Goal: Entertainment & Leisure: Consume media (video, audio)

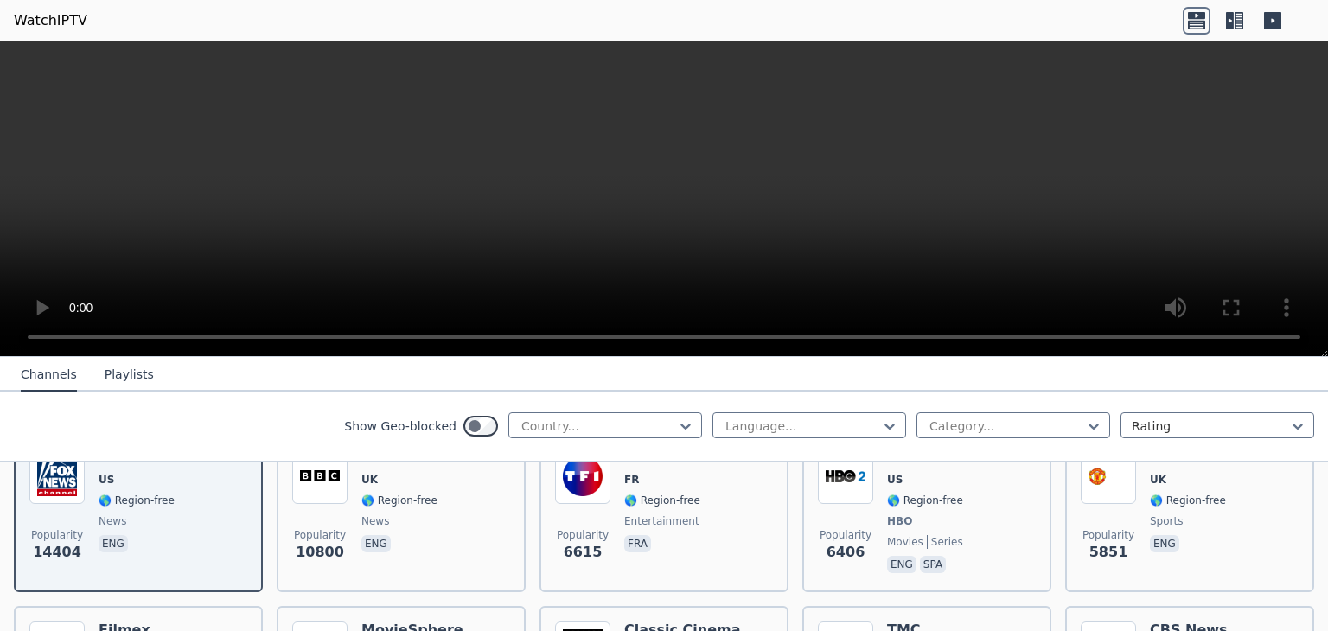
scroll to position [259, 0]
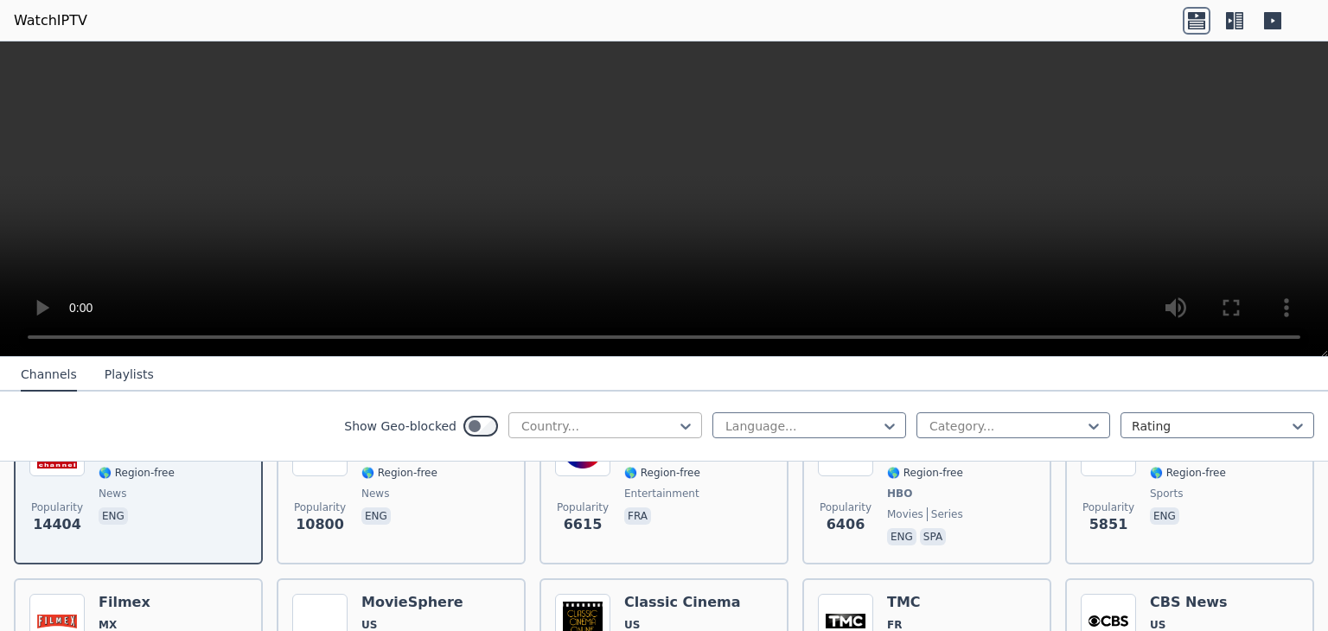
click at [543, 426] on div at bounding box center [597, 425] width 157 height 17
click at [487, 388] on nav "Channels Playlists" at bounding box center [664, 374] width 1328 height 35
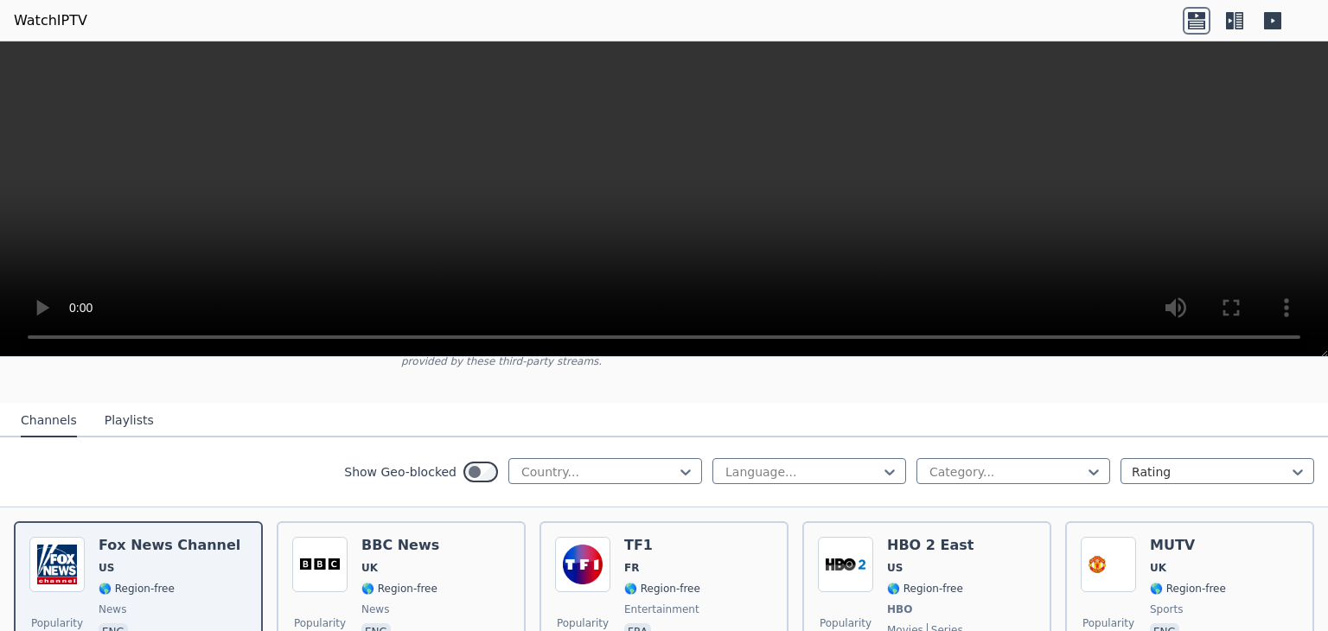
scroll to position [173, 0]
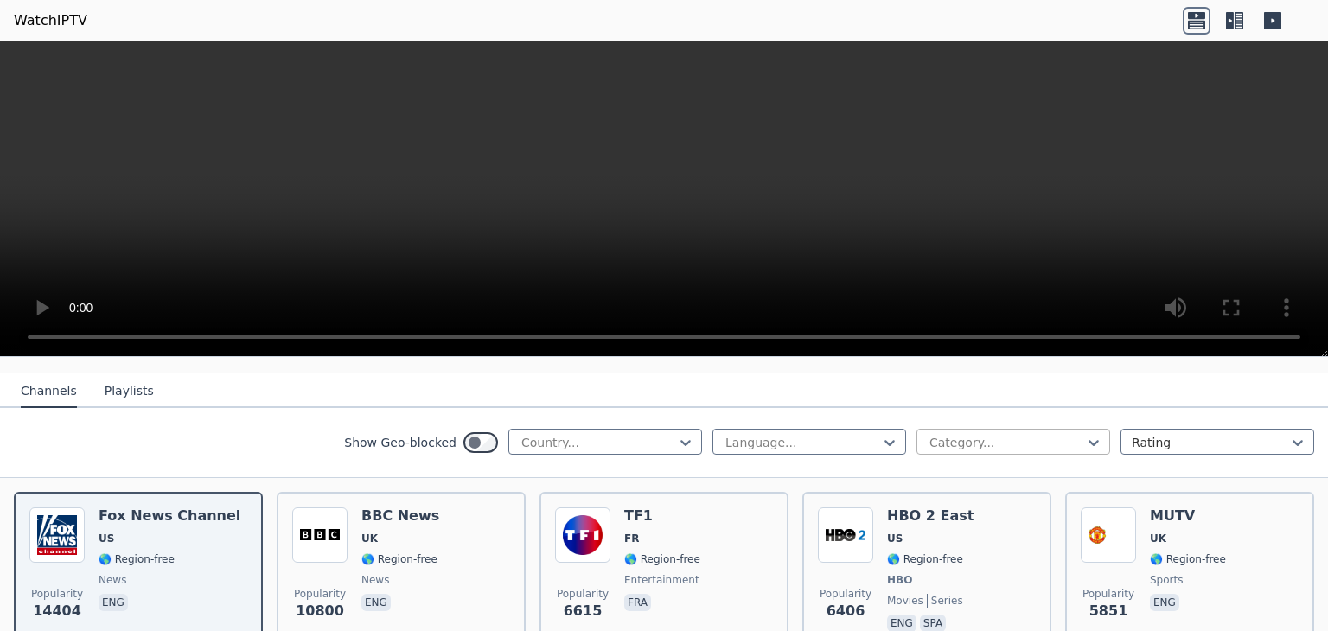
click at [948, 434] on div at bounding box center [1005, 442] width 157 height 17
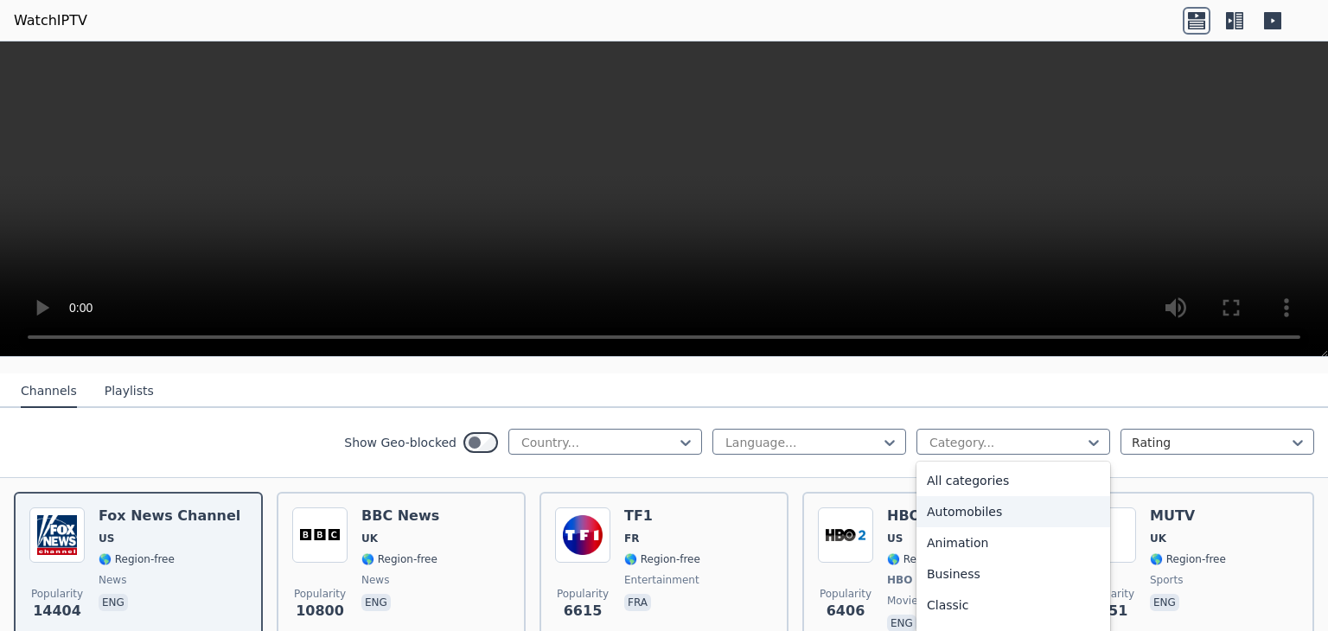
click at [919, 502] on div "Automobiles" at bounding box center [1013, 511] width 194 height 31
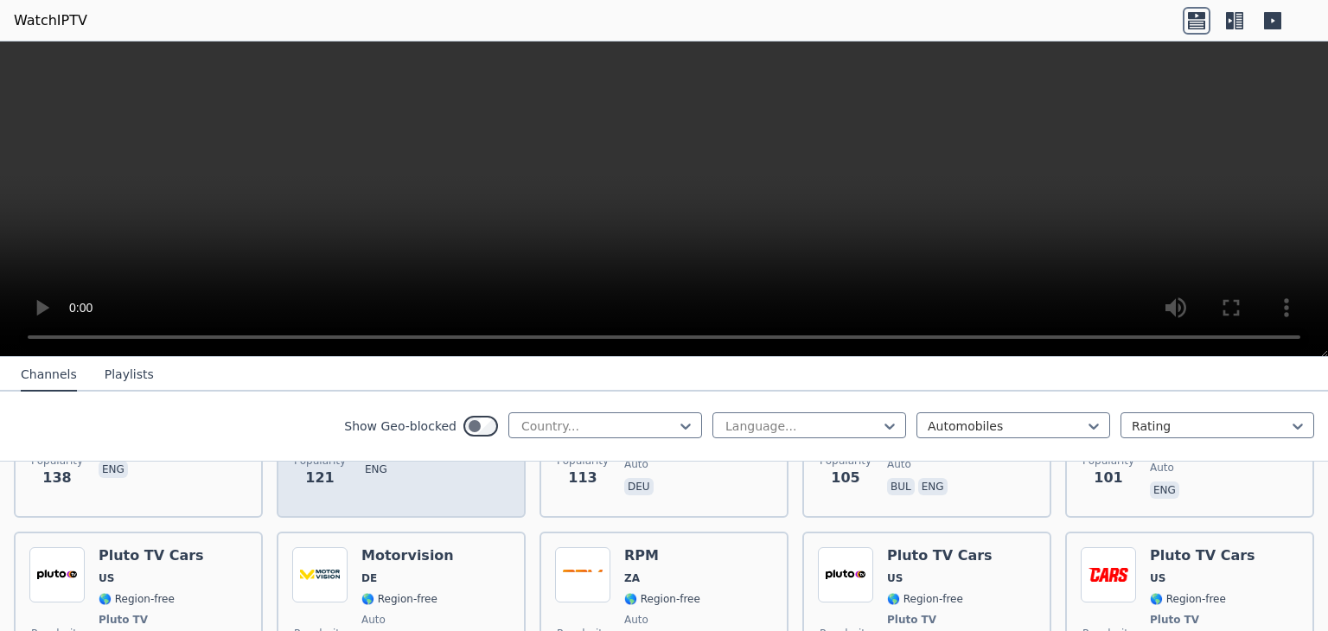
scroll to position [605, 0]
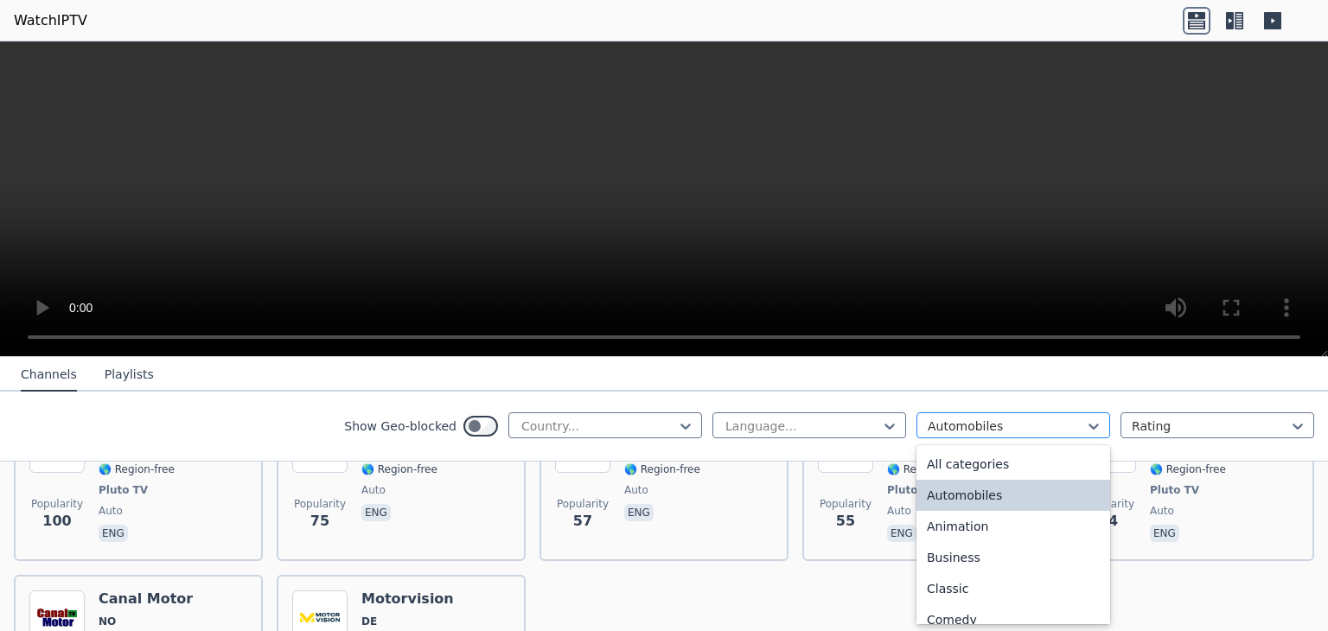
click at [961, 423] on div at bounding box center [1005, 425] width 157 height 17
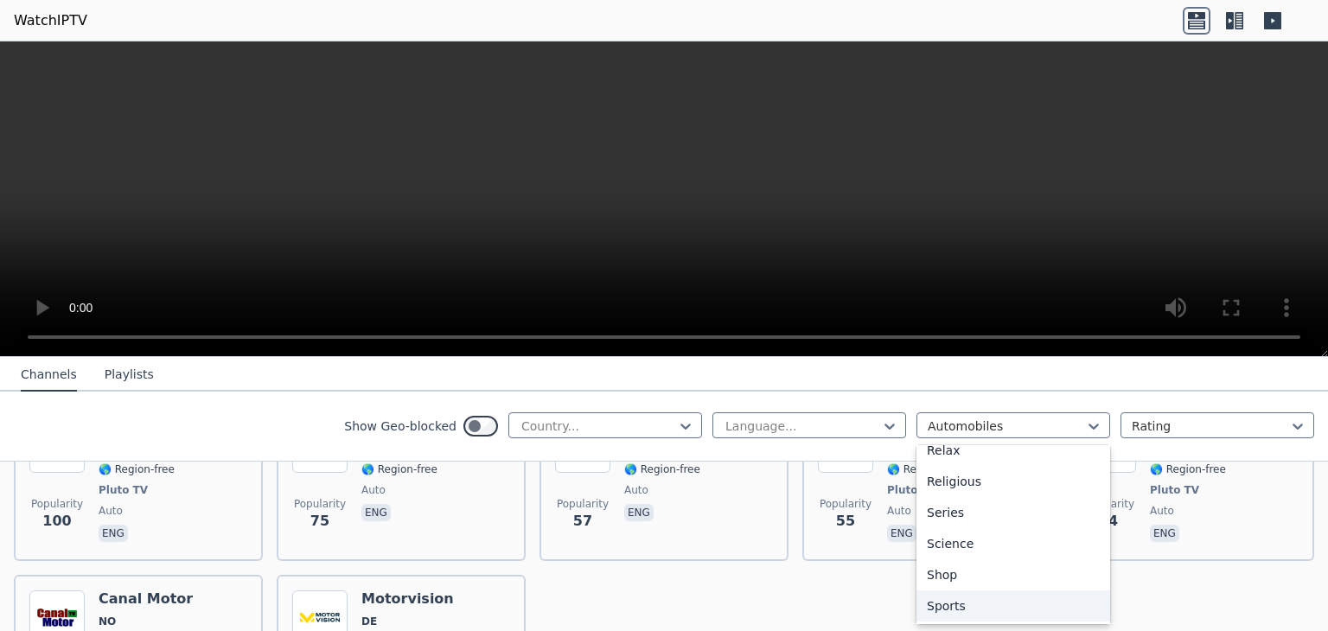
click at [939, 597] on div "Sports" at bounding box center [1013, 605] width 194 height 31
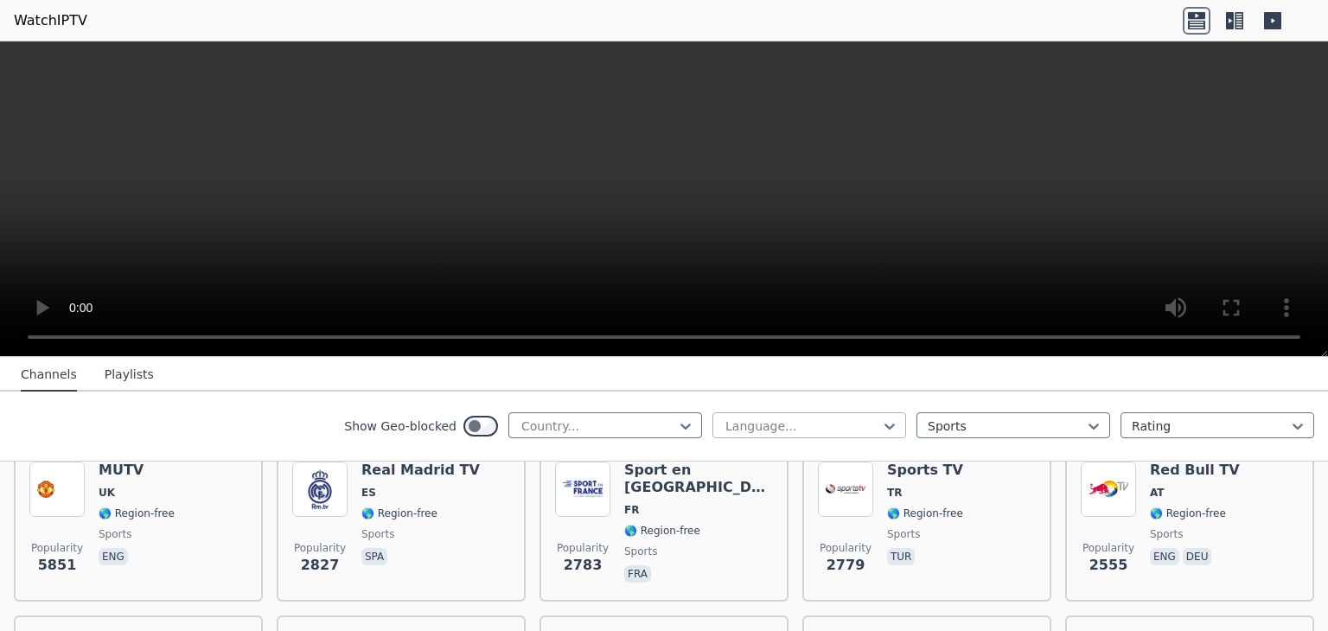
scroll to position [173, 0]
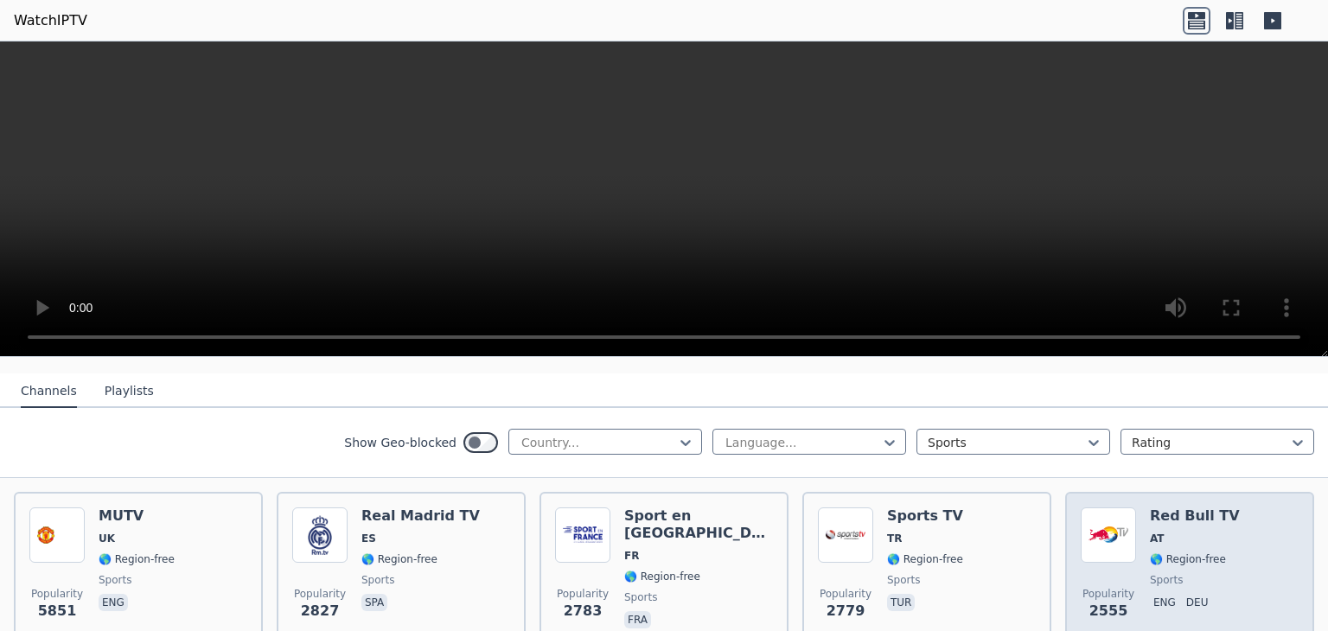
click at [1162, 509] on div "Red Bull TV AT 🌎 Region-free sports eng deu" at bounding box center [1194, 569] width 90 height 124
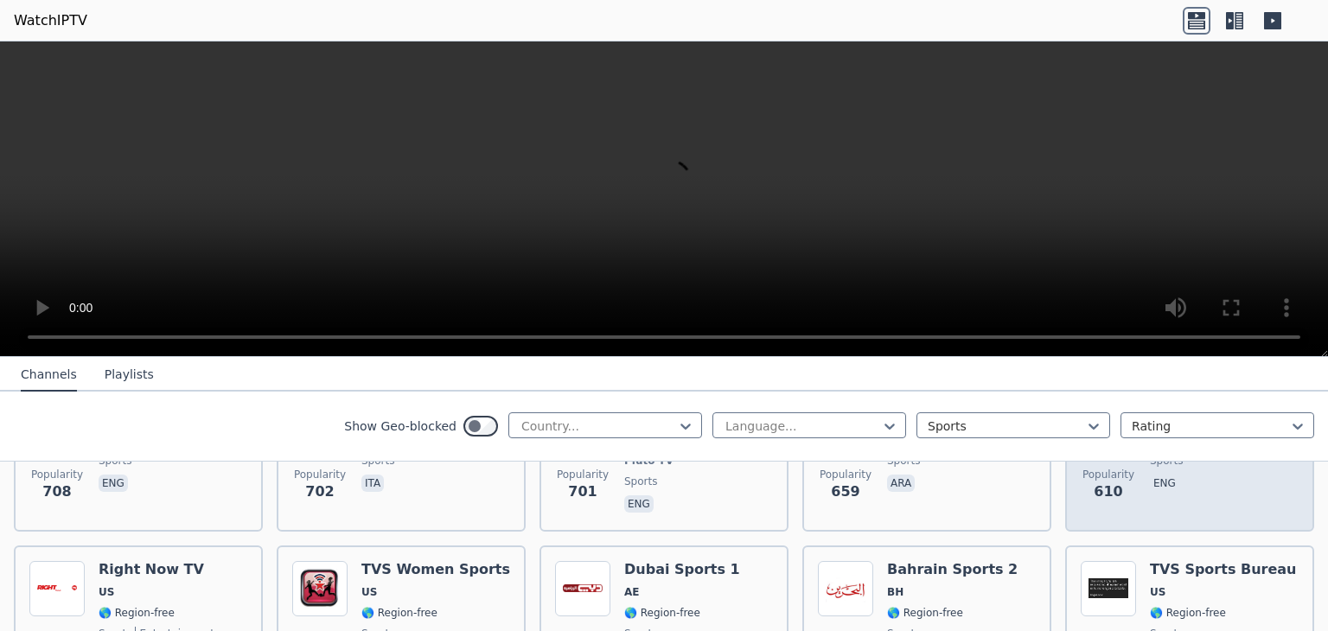
scroll to position [1124, 0]
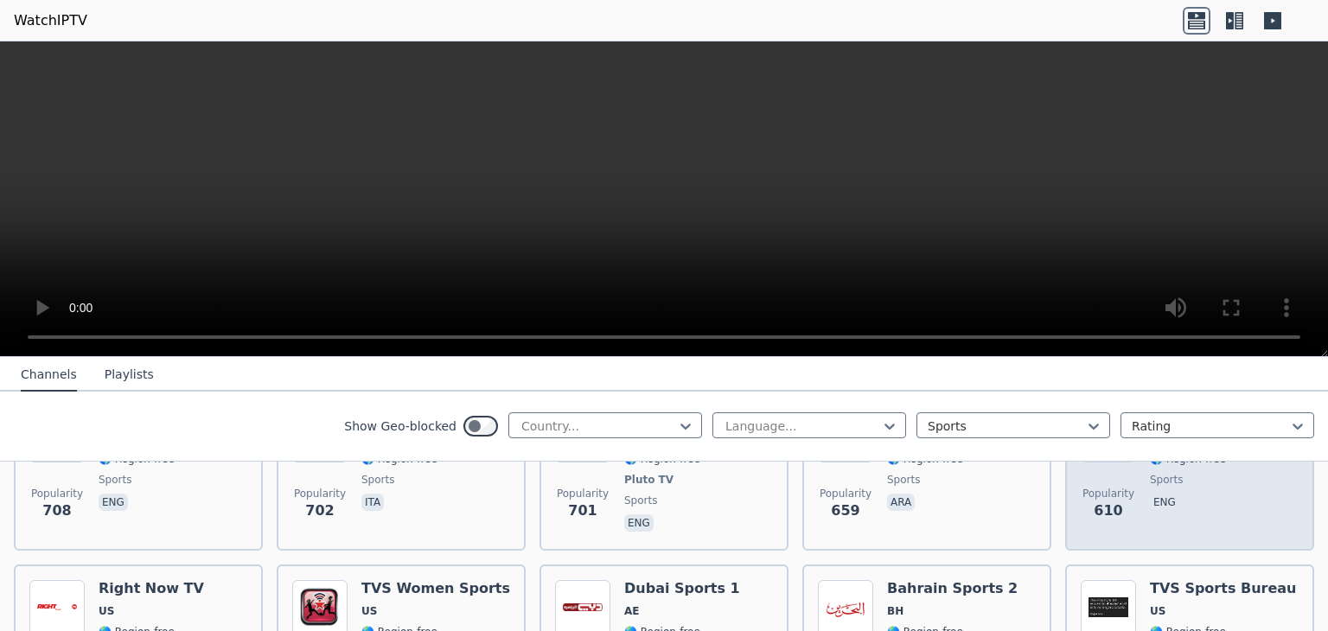
click at [1205, 493] on span "eng" at bounding box center [1191, 503] width 84 height 21
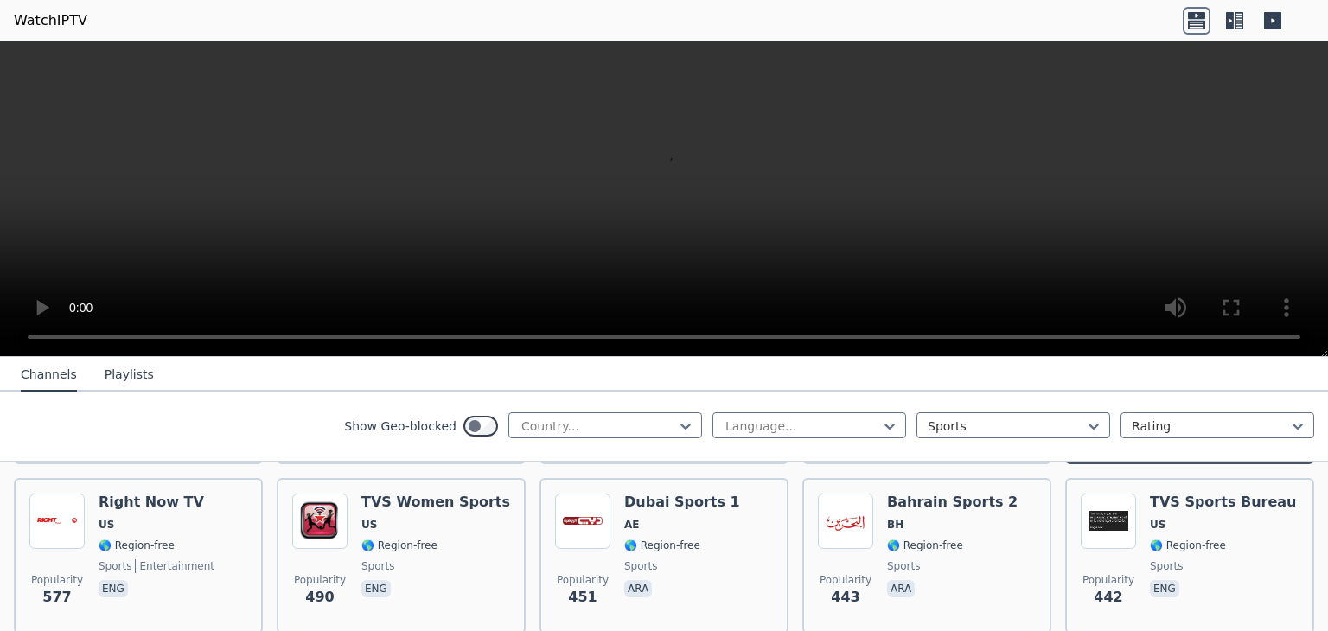
scroll to position [1383, 0]
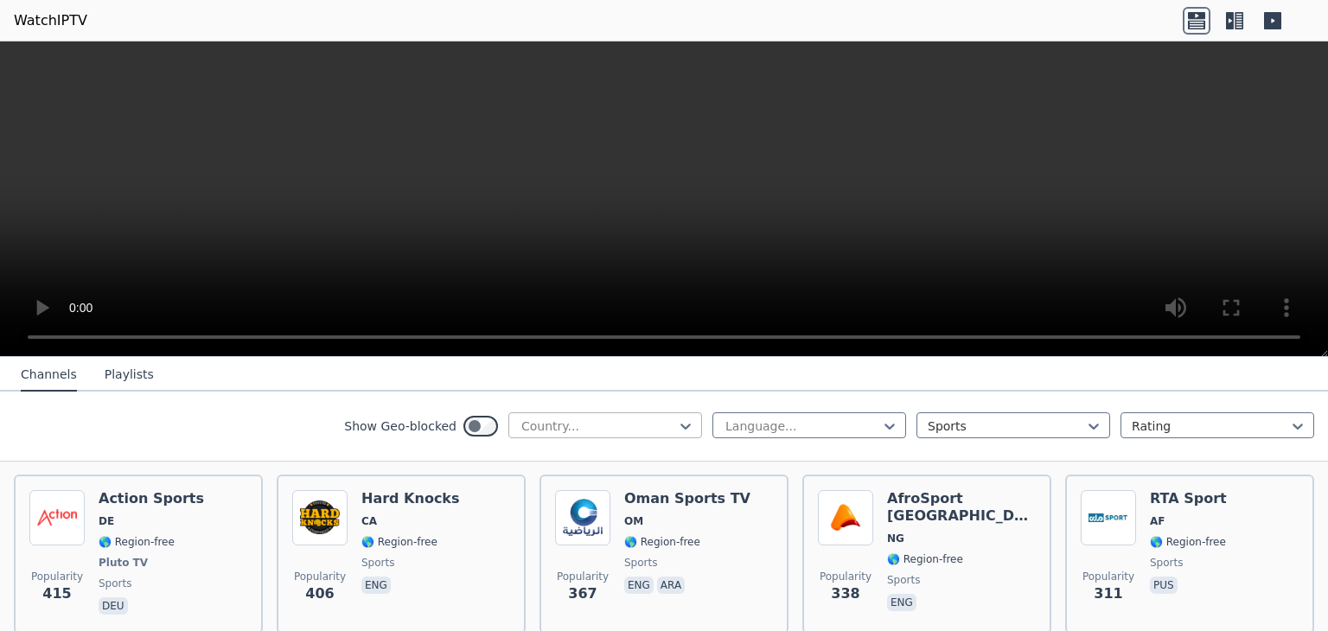
click at [544, 423] on div at bounding box center [597, 425] width 157 height 17
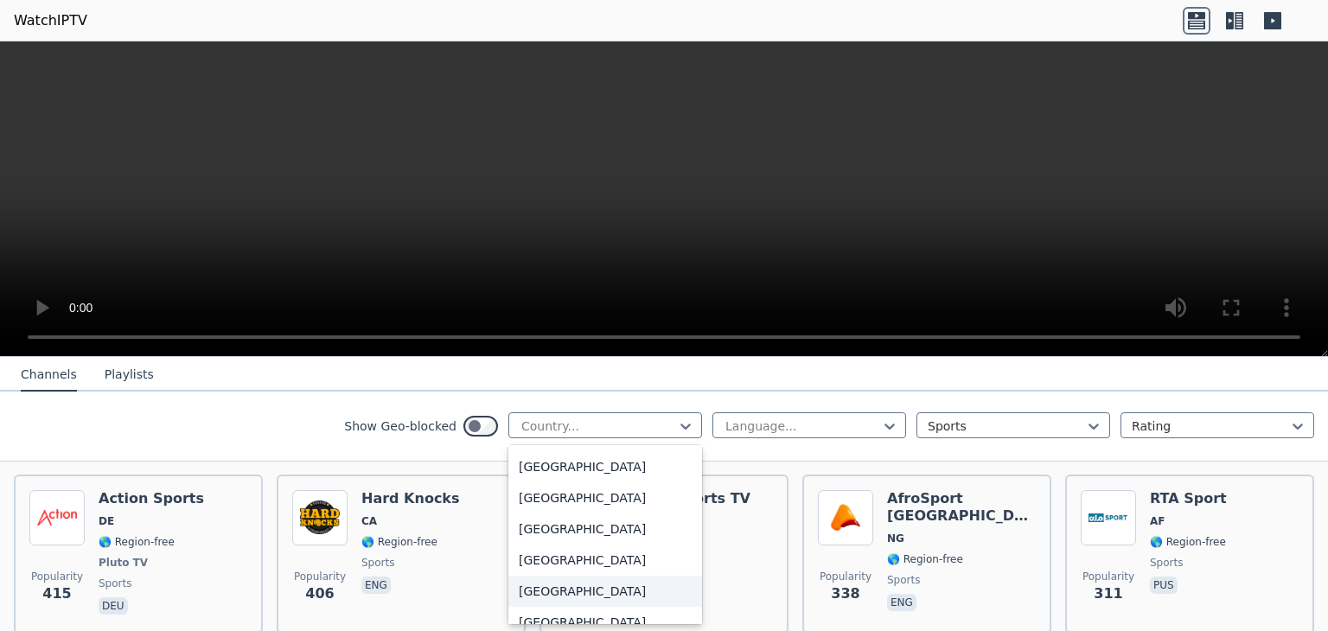
scroll to position [4062, 0]
click at [572, 557] on div "[GEOGRAPHIC_DATA]" at bounding box center [605, 557] width 194 height 31
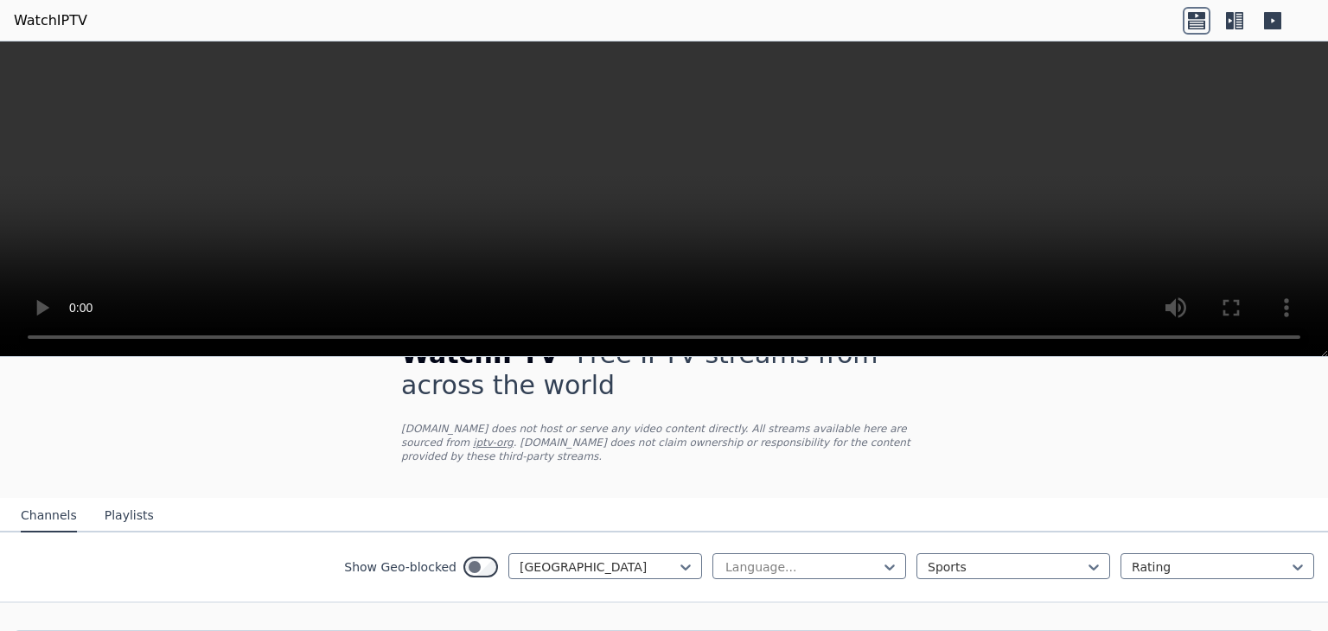
scroll to position [91, 0]
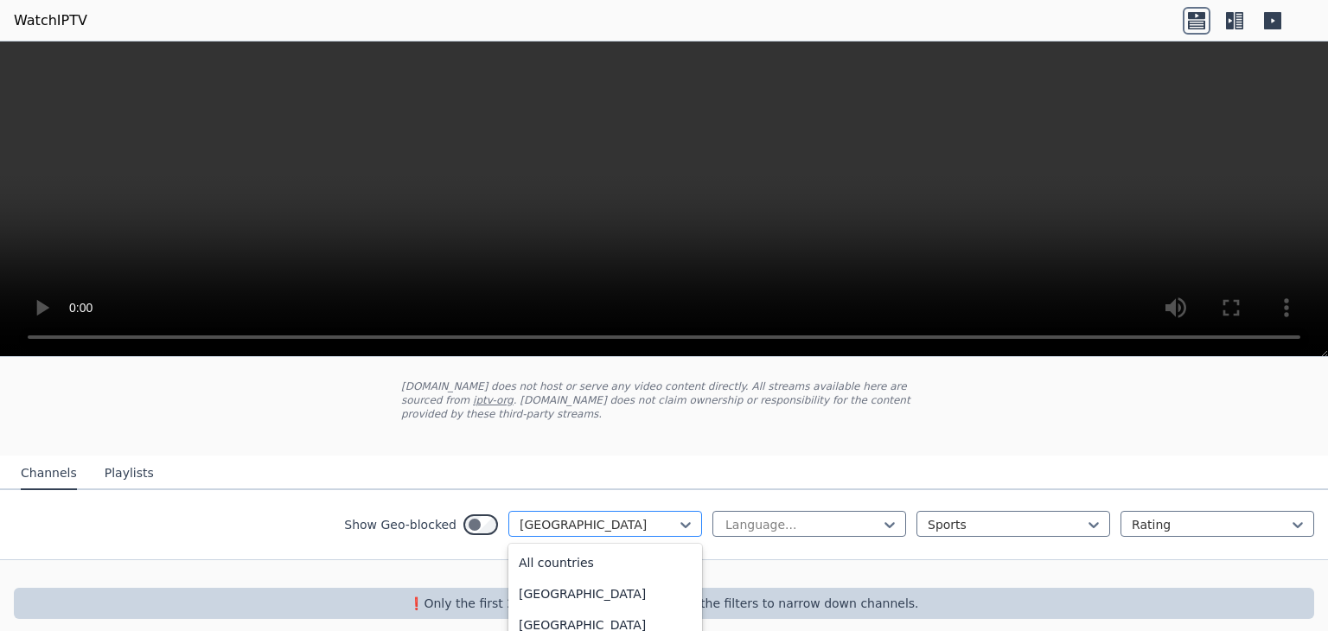
click at [570, 516] on div at bounding box center [597, 524] width 157 height 17
type input "*"
type input "***"
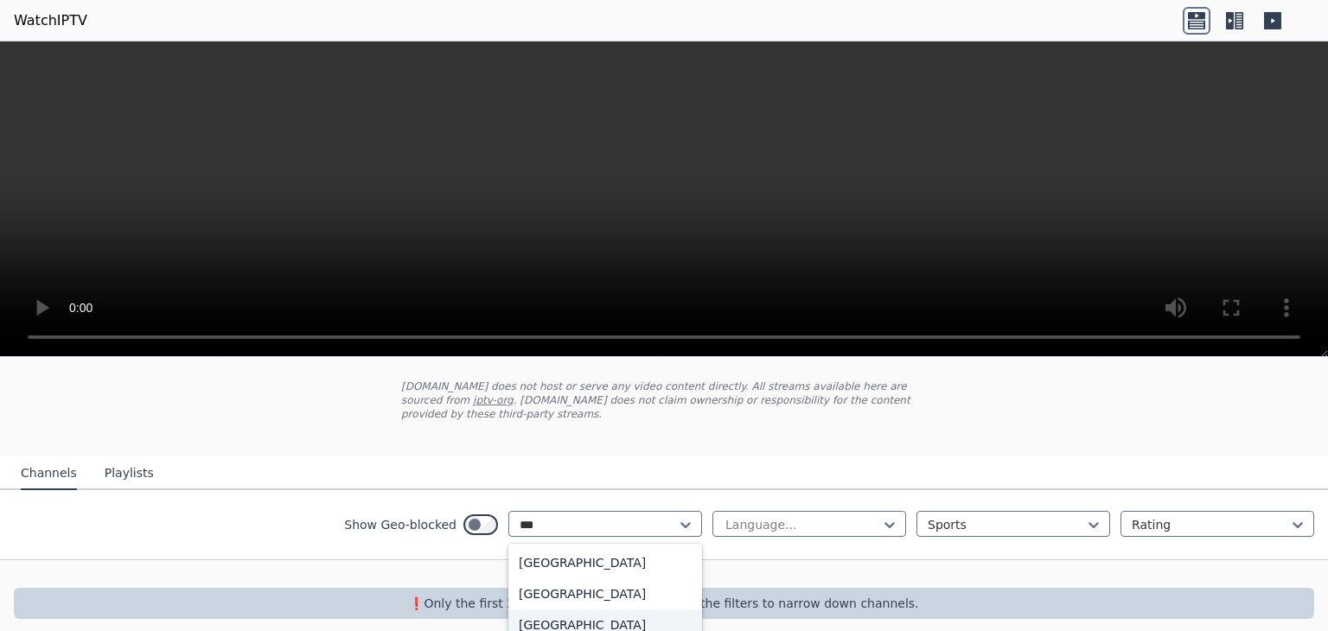
click at [607, 609] on div "[GEOGRAPHIC_DATA]" at bounding box center [605, 624] width 194 height 31
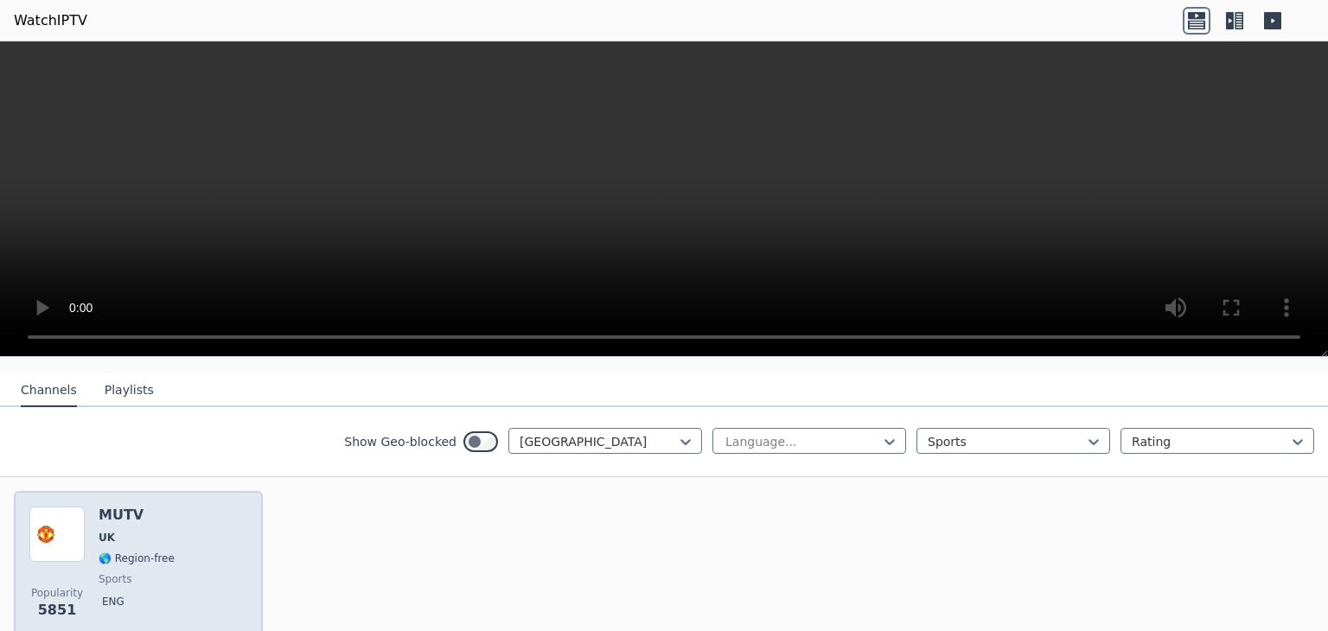
scroll to position [73, 0]
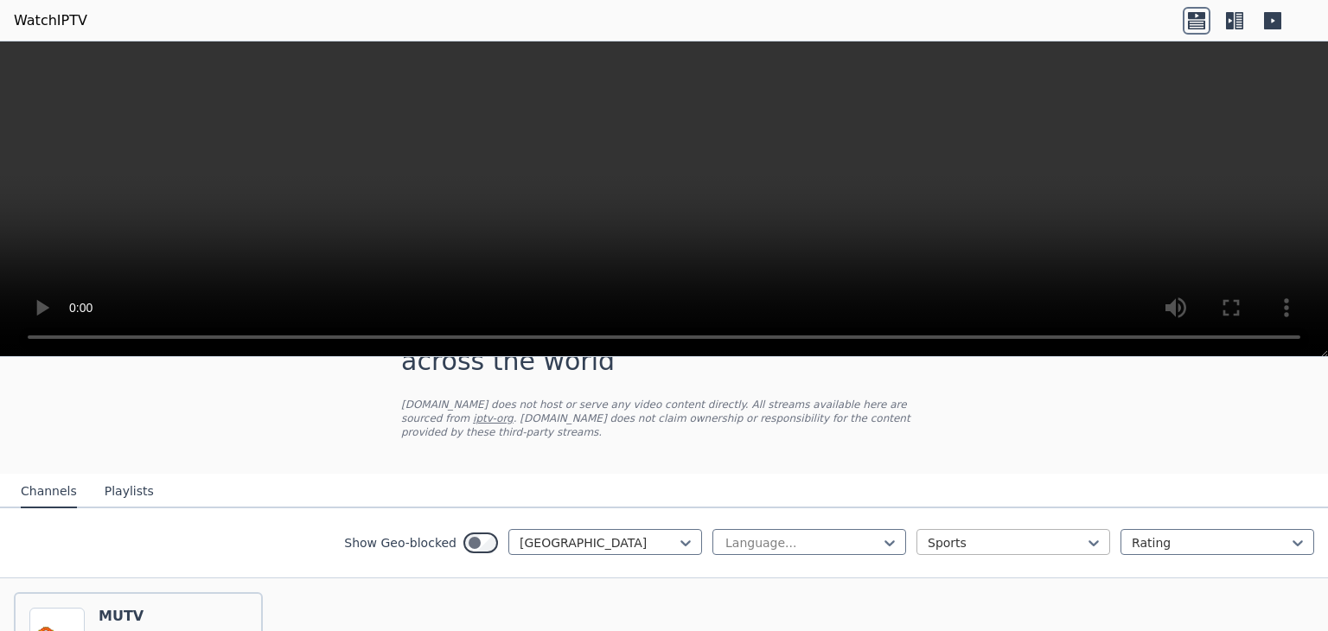
click at [953, 537] on div "Sports" at bounding box center [1013, 542] width 194 height 26
drag, startPoint x: 1022, startPoint y: 519, endPoint x: 691, endPoint y: 502, distance: 331.5
click at [1021, 534] on div at bounding box center [1005, 542] width 157 height 17
click at [60, 18] on link "WatchIPTV" at bounding box center [50, 20] width 73 height 21
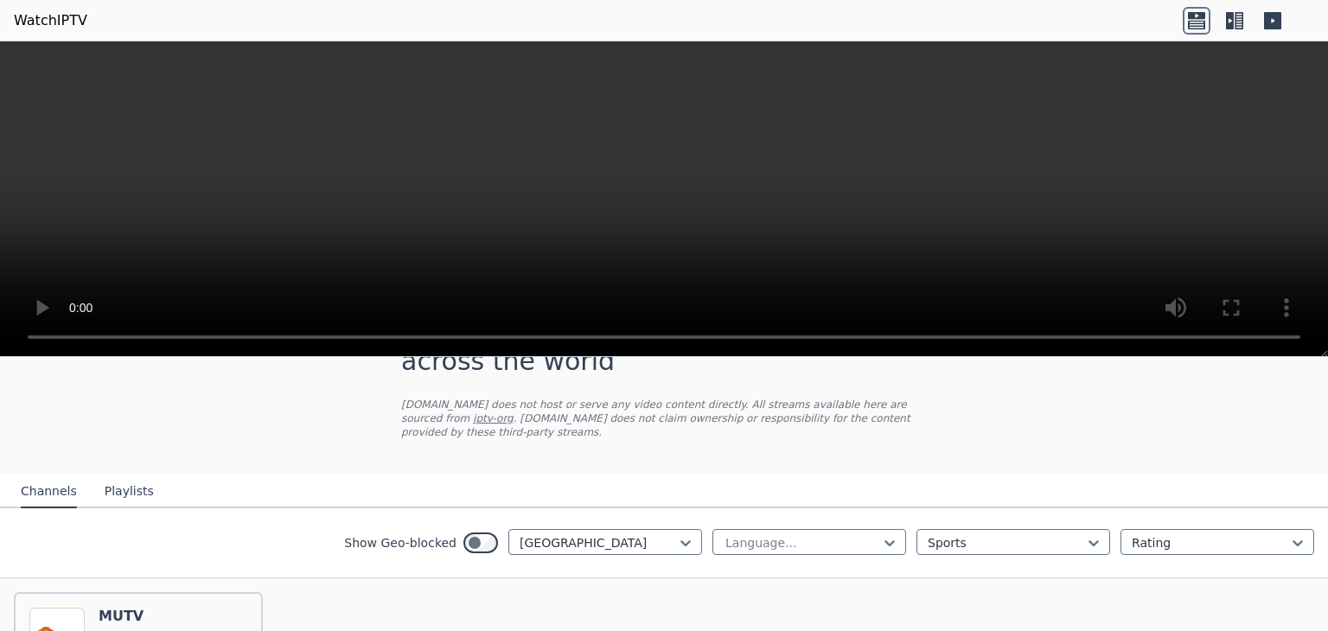
click at [1235, 22] on icon at bounding box center [1238, 20] width 9 height 17
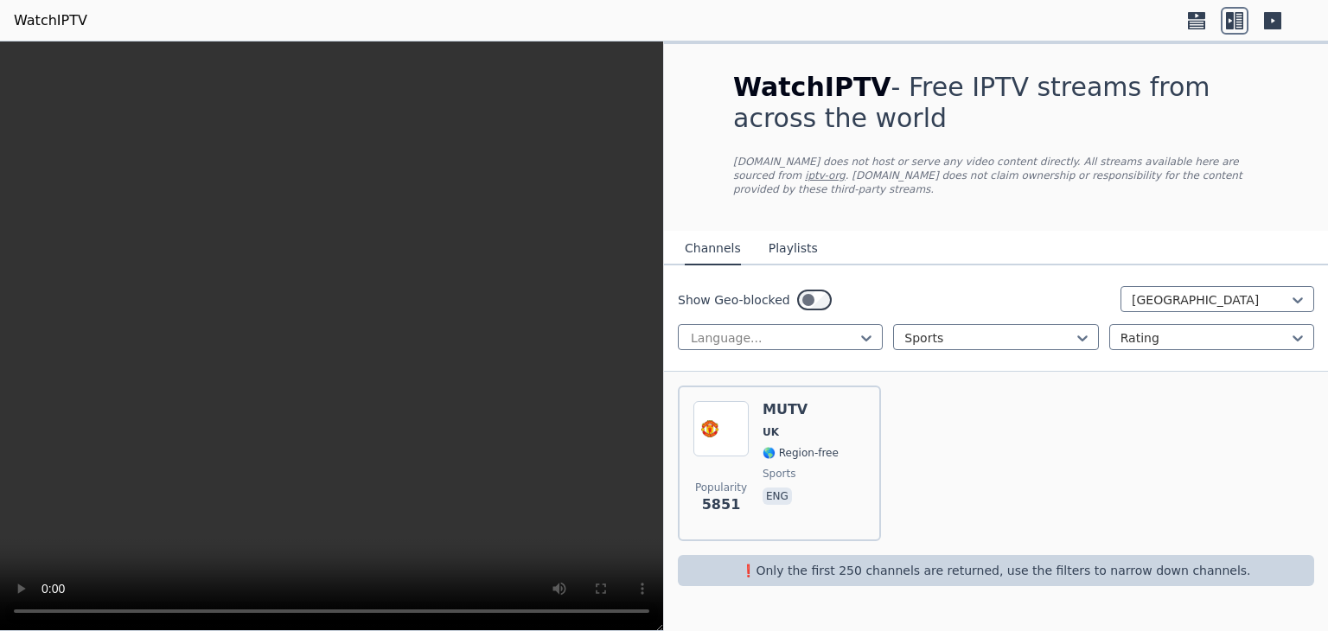
click at [785, 243] on button "Playlists" at bounding box center [792, 248] width 49 height 33
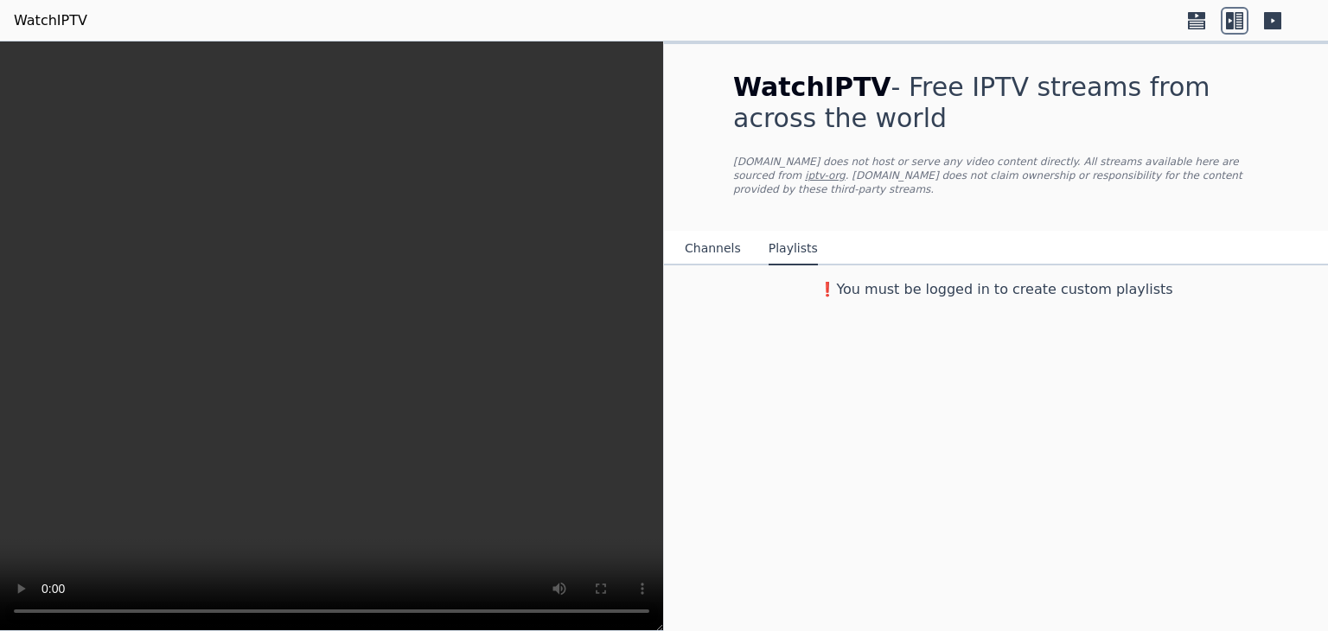
click at [711, 232] on button "Channels" at bounding box center [713, 248] width 56 height 33
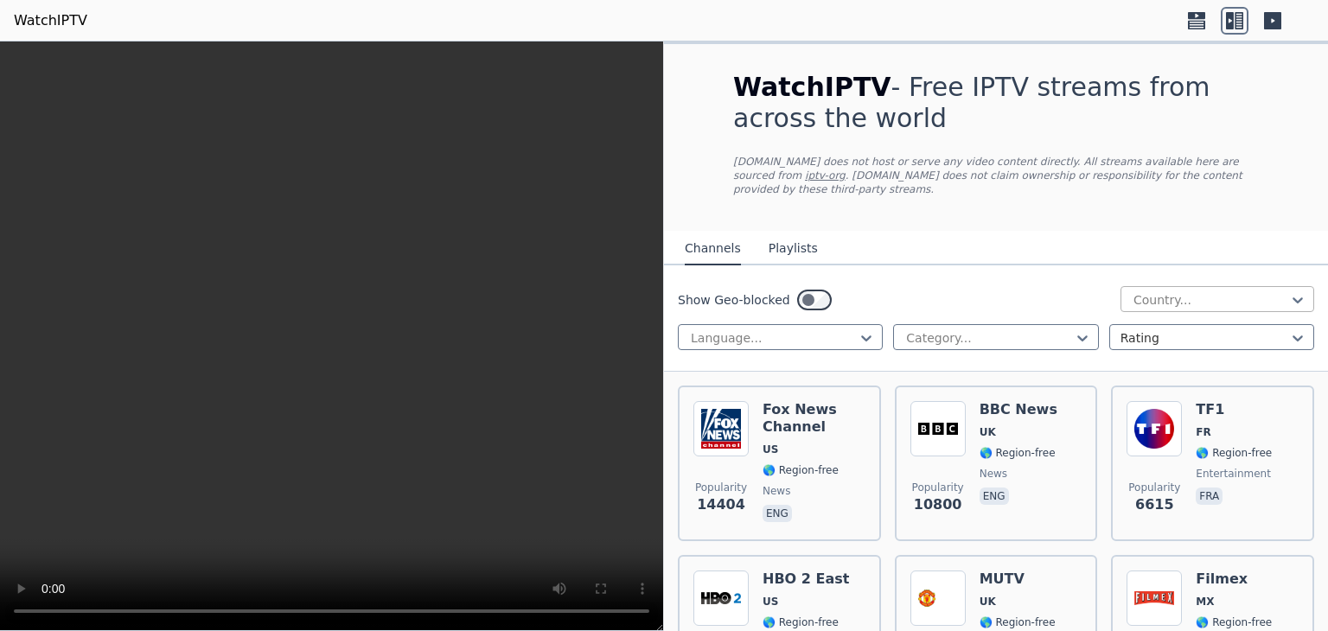
click at [1159, 291] on div at bounding box center [1209, 299] width 157 height 17
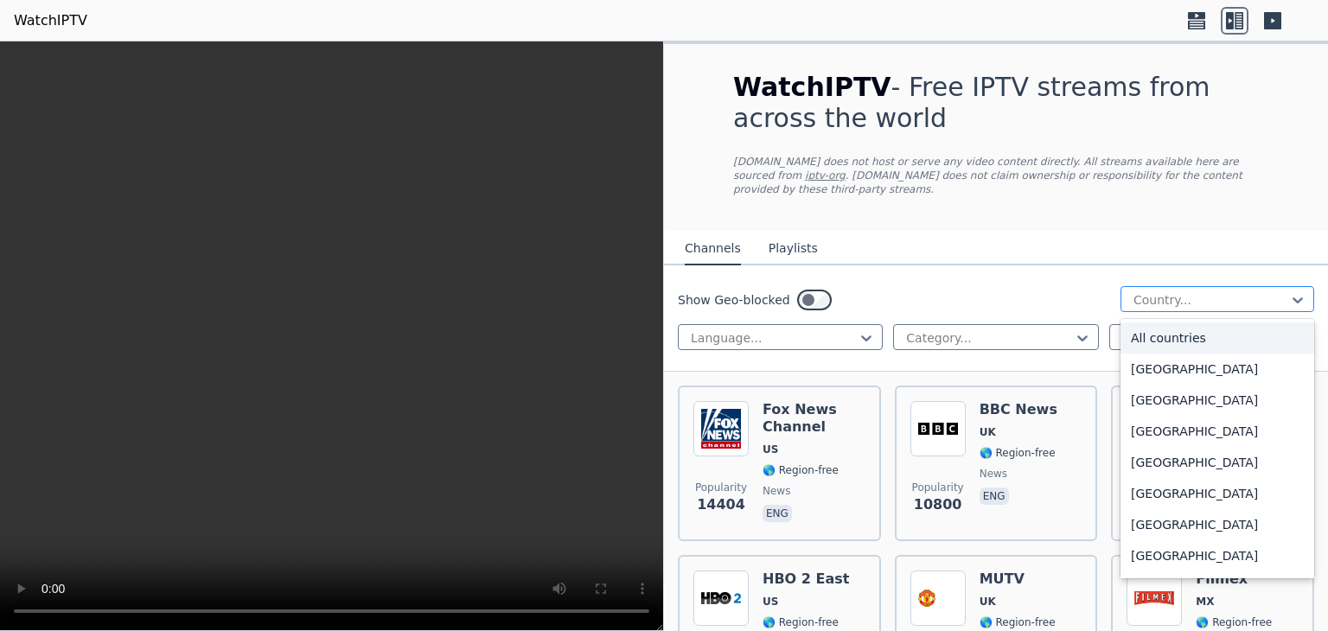
click at [1159, 291] on div at bounding box center [1209, 299] width 157 height 17
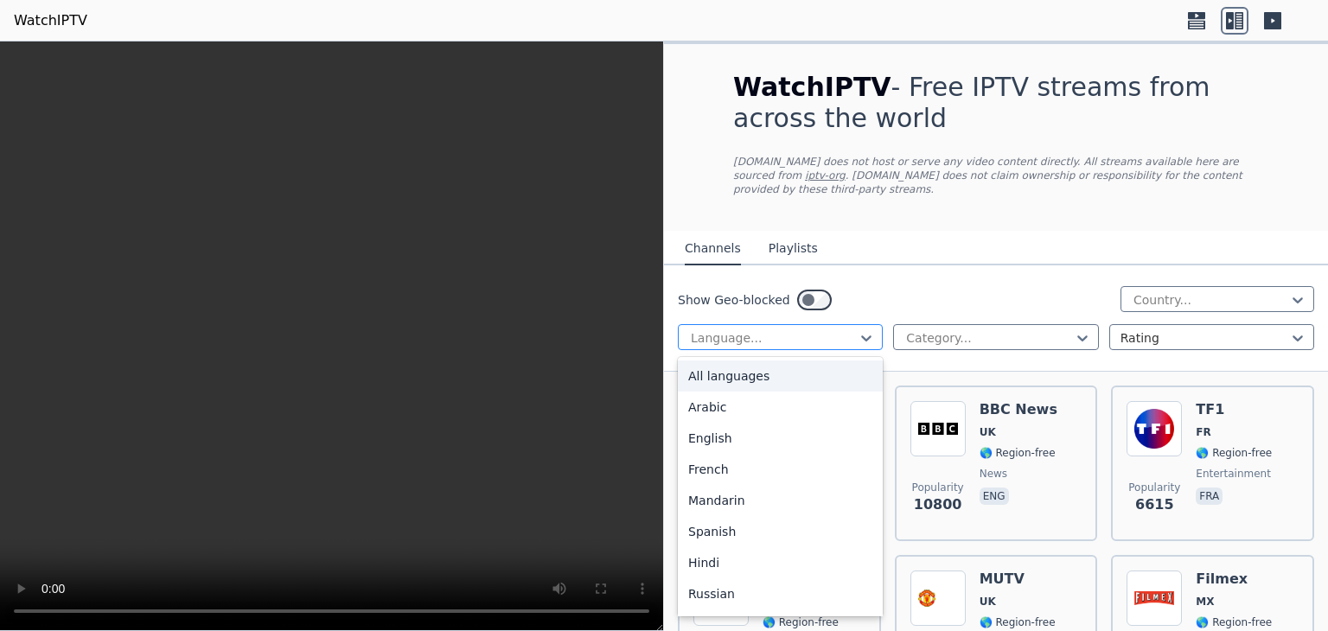
click at [817, 329] on div at bounding box center [773, 337] width 169 height 17
click at [722, 423] on div "English" at bounding box center [780, 438] width 205 height 31
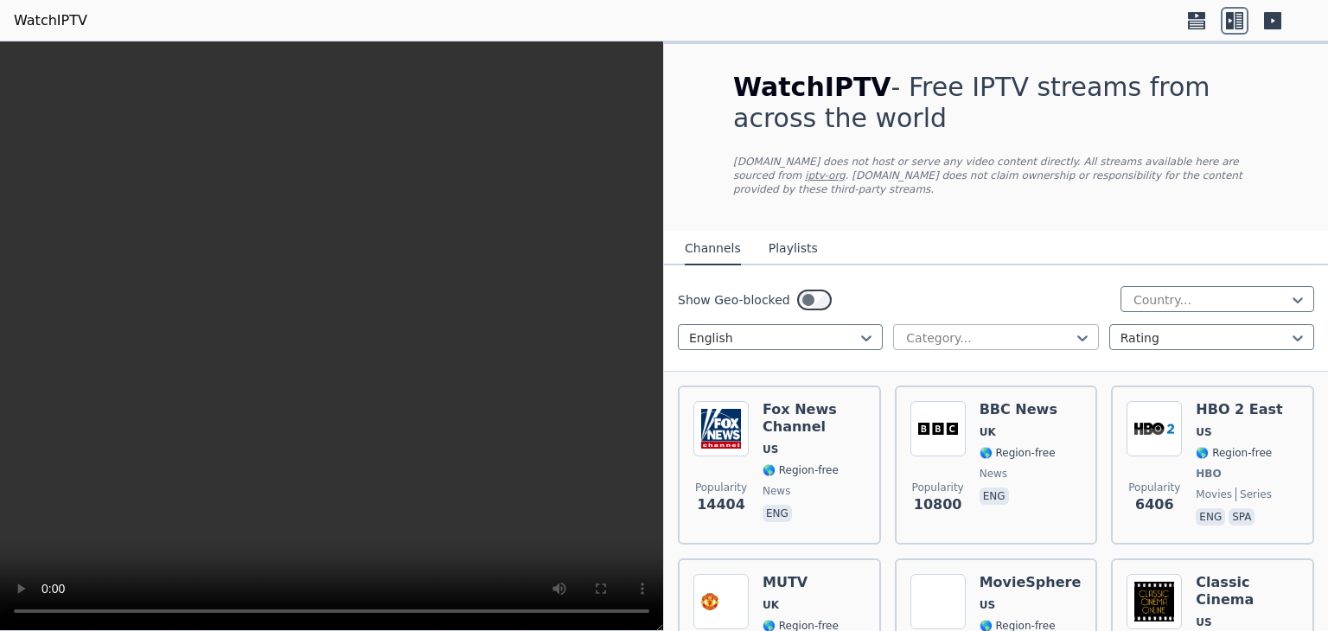
click at [977, 329] on div at bounding box center [988, 337] width 169 height 17
type input "***"
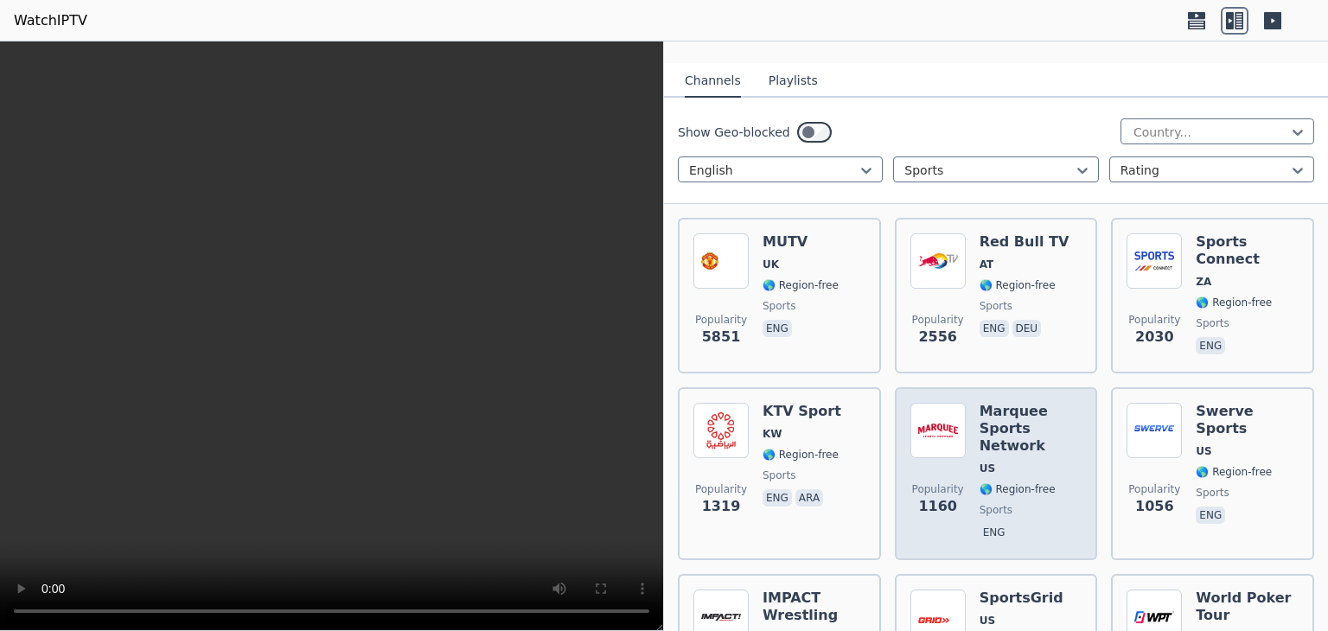
scroll to position [432, 0]
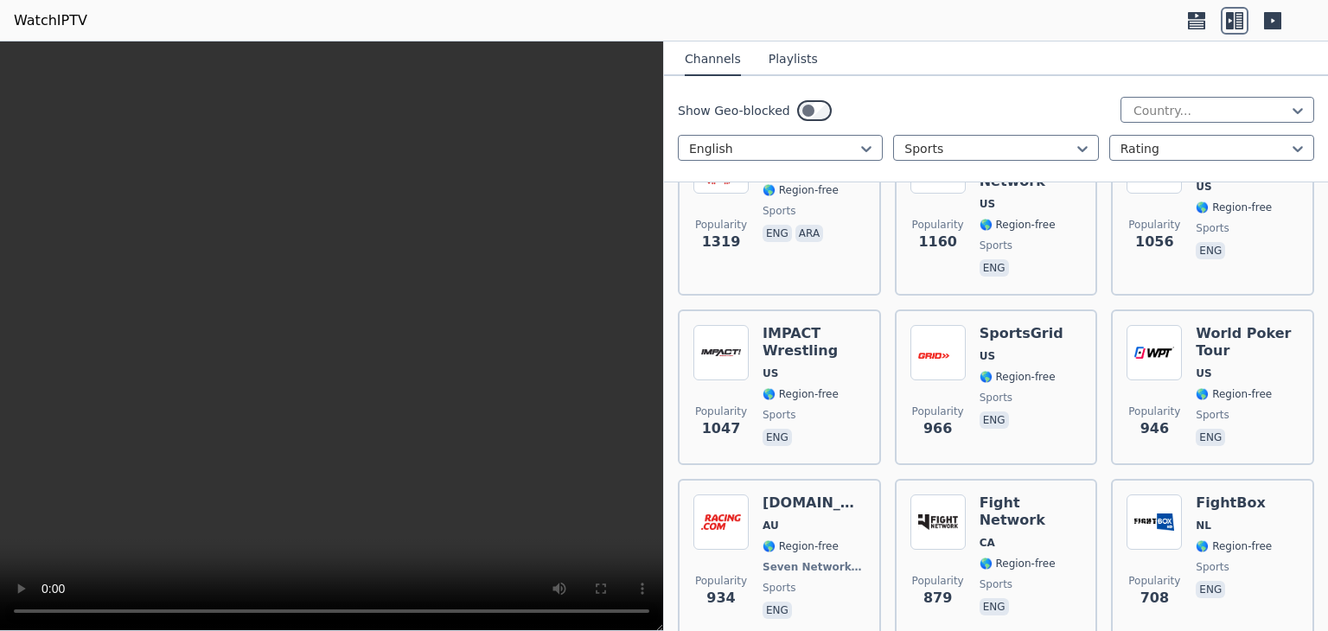
click at [405, 403] on video at bounding box center [331, 335] width 663 height 589
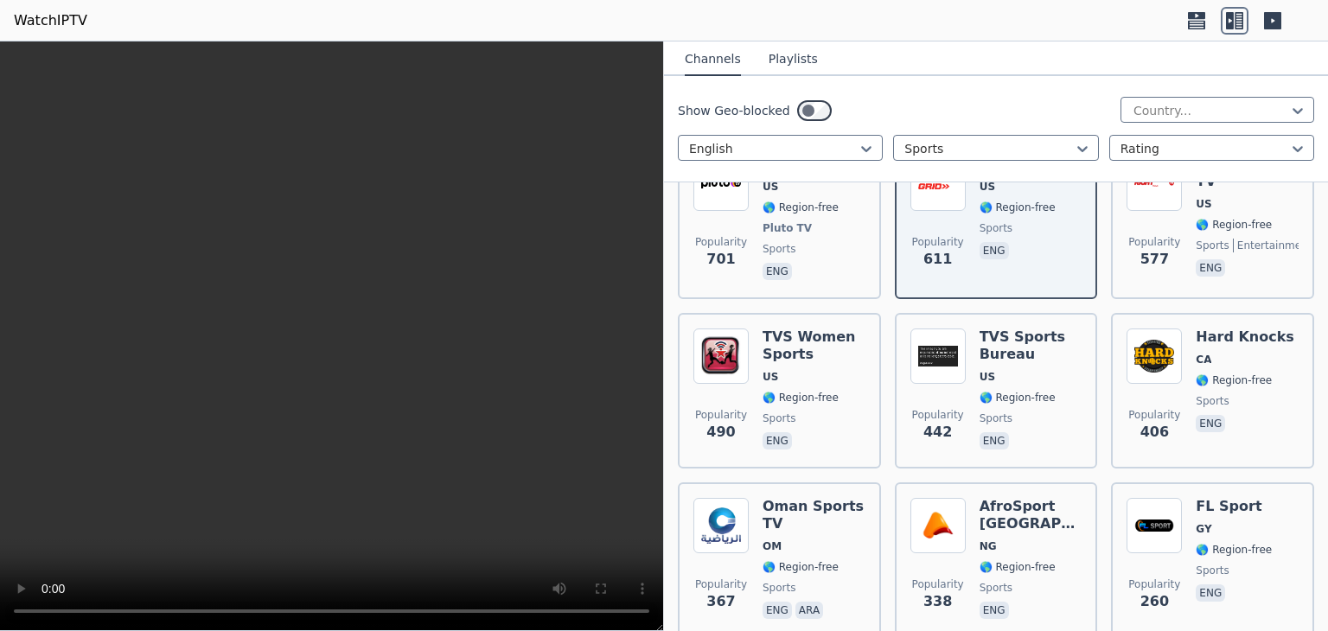
scroll to position [1037, 0]
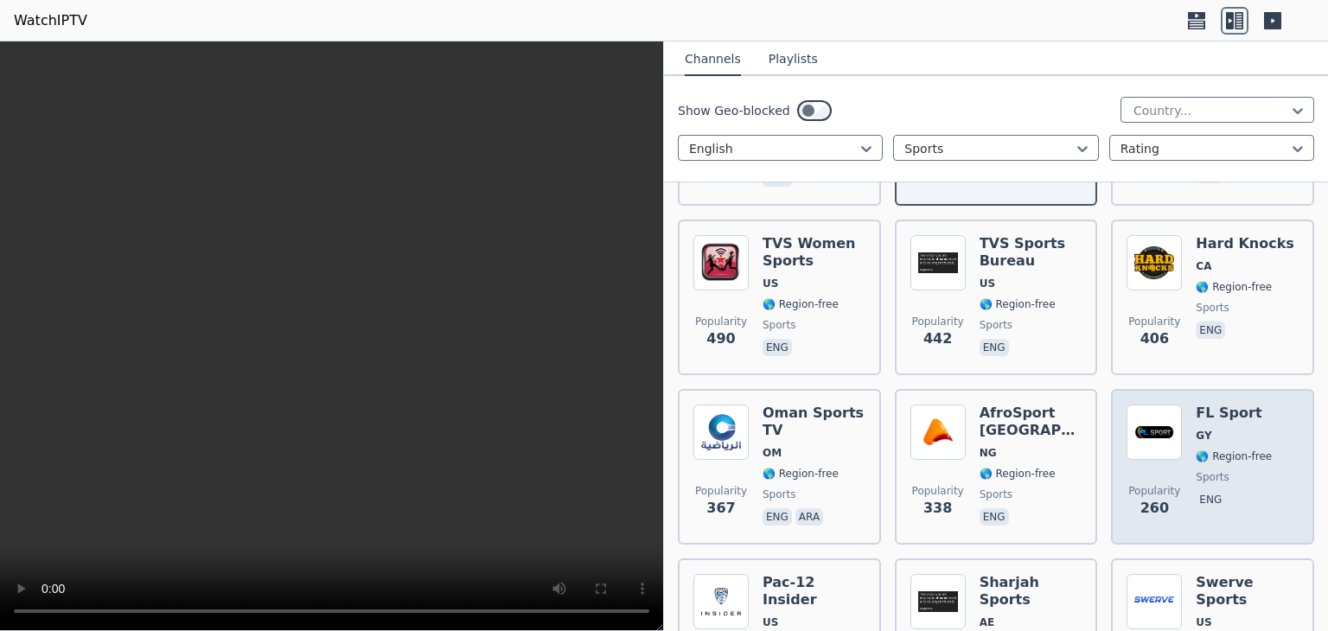
click at [1210, 404] on h6 "FL Sport" at bounding box center [1233, 412] width 76 height 17
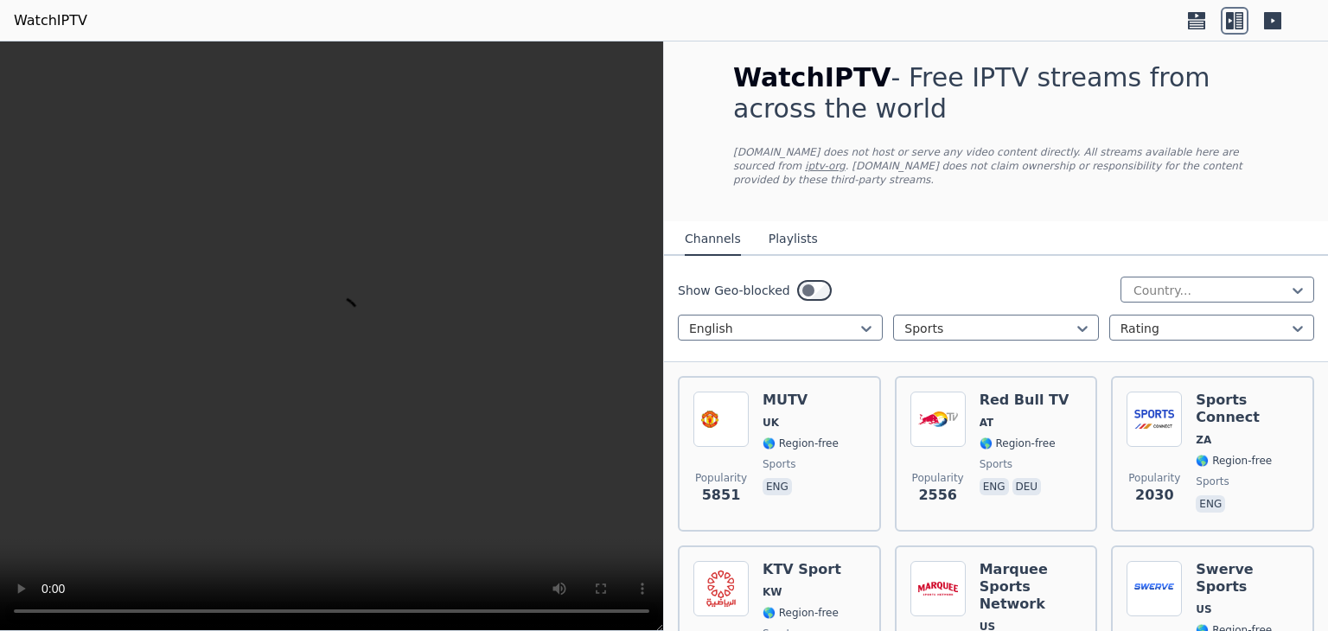
scroll to position [0, 0]
